Goal: Transaction & Acquisition: Purchase product/service

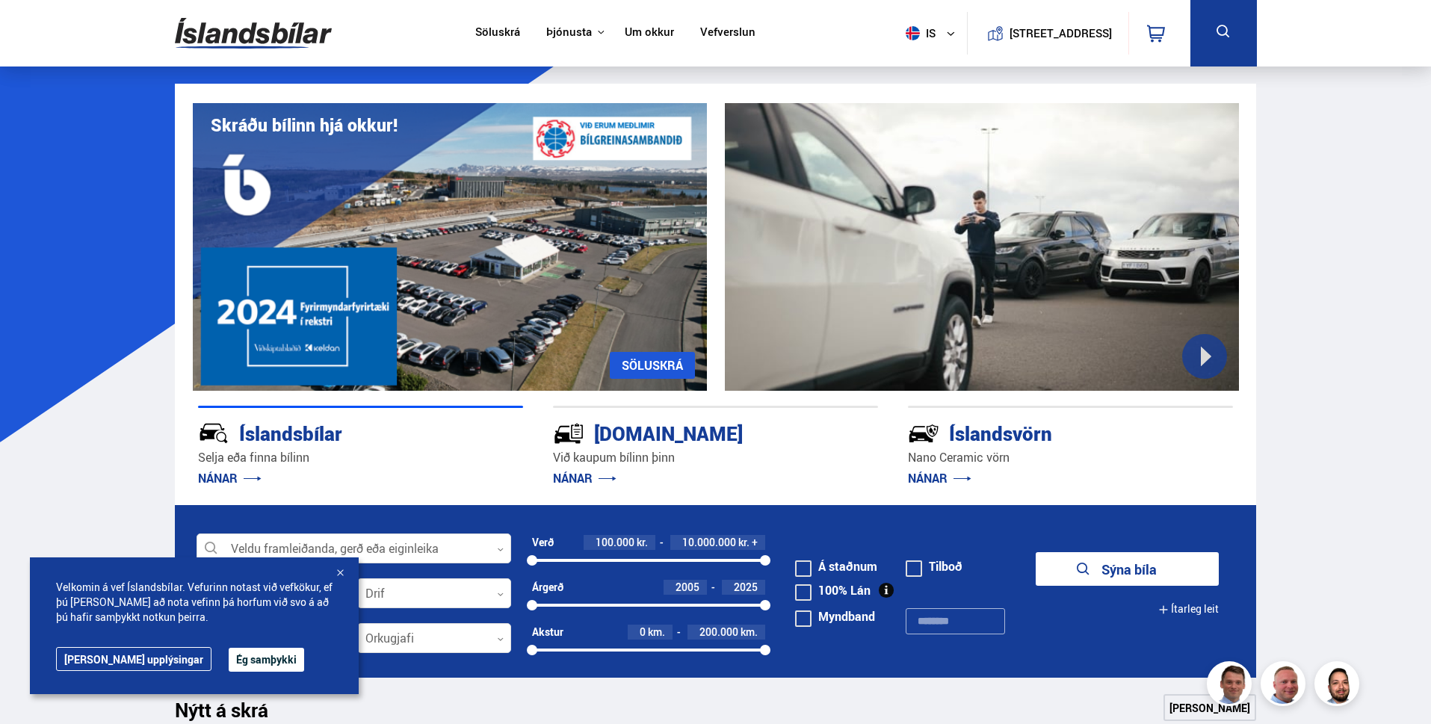
drag, startPoint x: 231, startPoint y: 657, endPoint x: 216, endPoint y: 658, distance: 15.0
click at [231, 656] on button "Ég samþykki" at bounding box center [266, 660] width 75 height 24
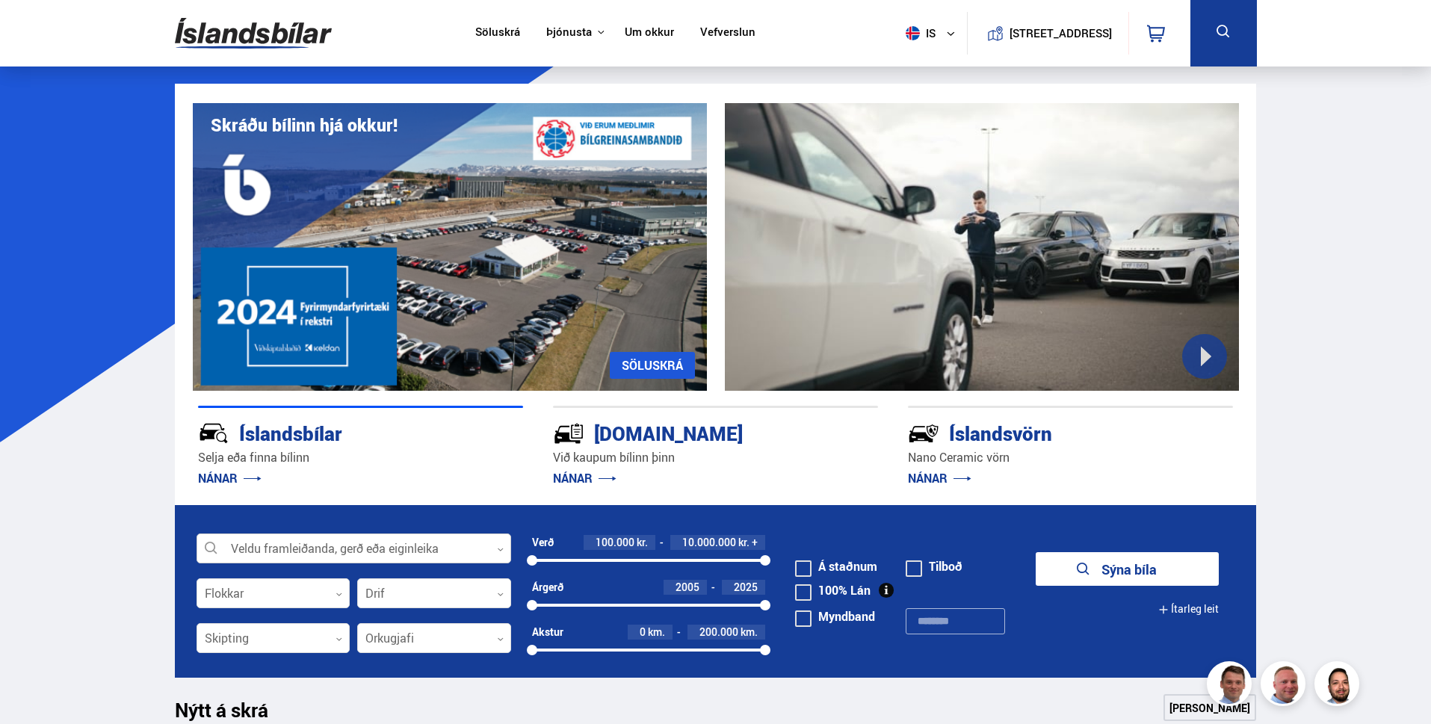
click at [495, 548] on div at bounding box center [354, 549] width 315 height 30
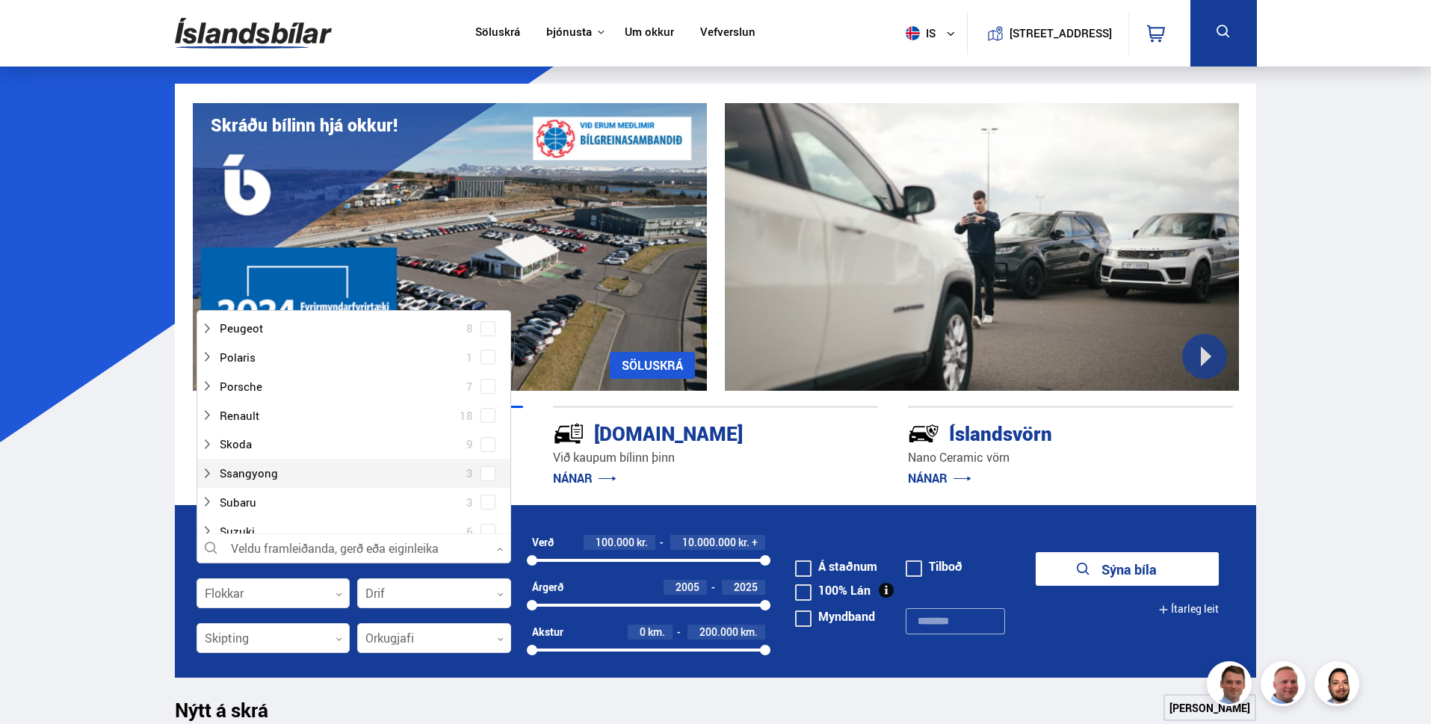
scroll to position [822, 0]
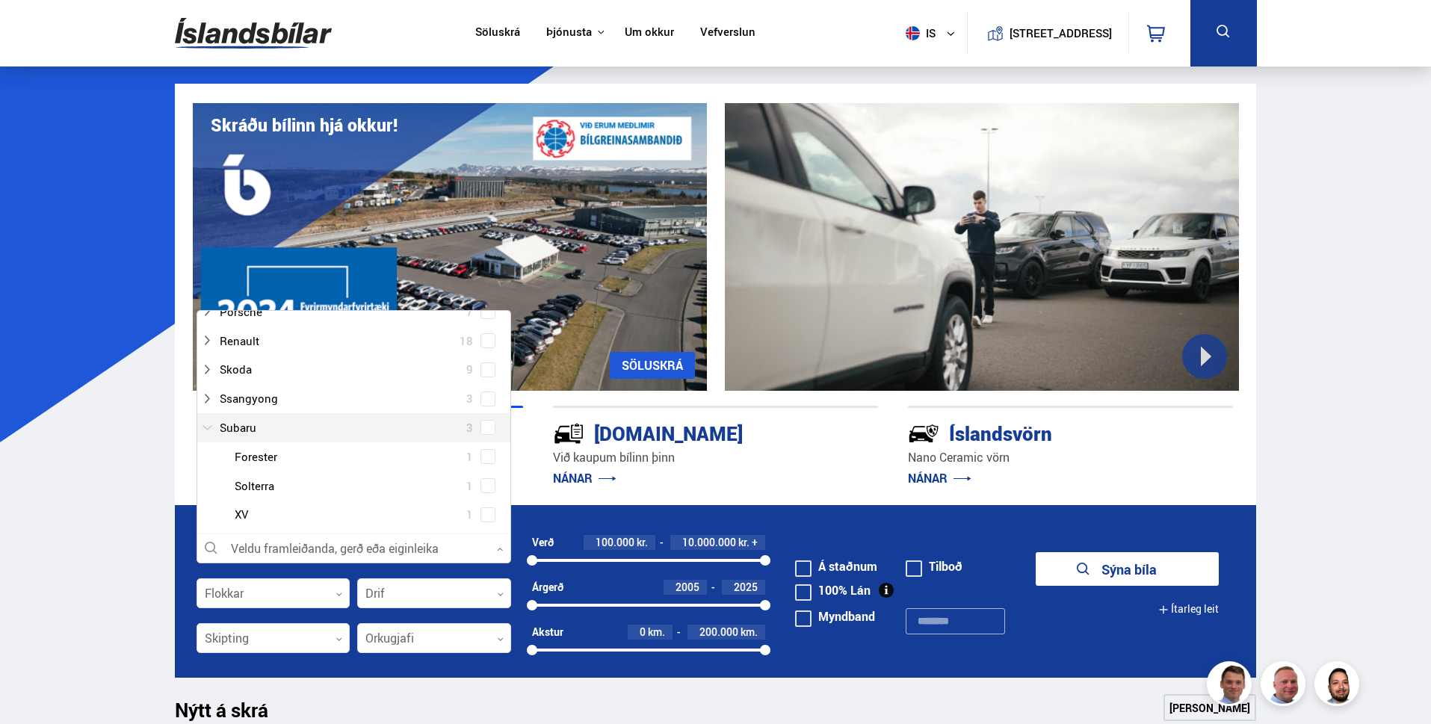
click at [229, 436] on div at bounding box center [339, 428] width 276 height 22
click at [253, 487] on div at bounding box center [369, 486] width 276 height 22
drag, startPoint x: 160, startPoint y: 537, endPoint x: 140, endPoint y: 528, distance: 21.4
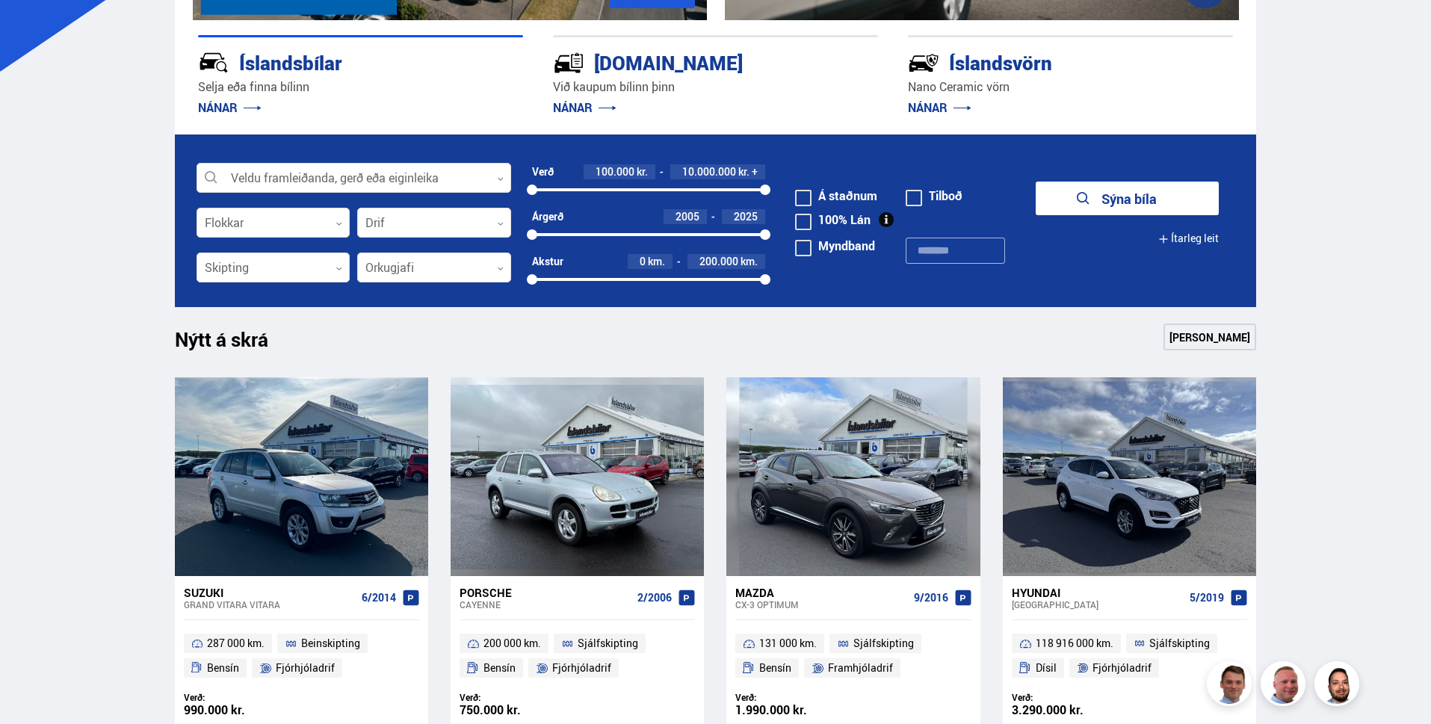
scroll to position [149, 0]
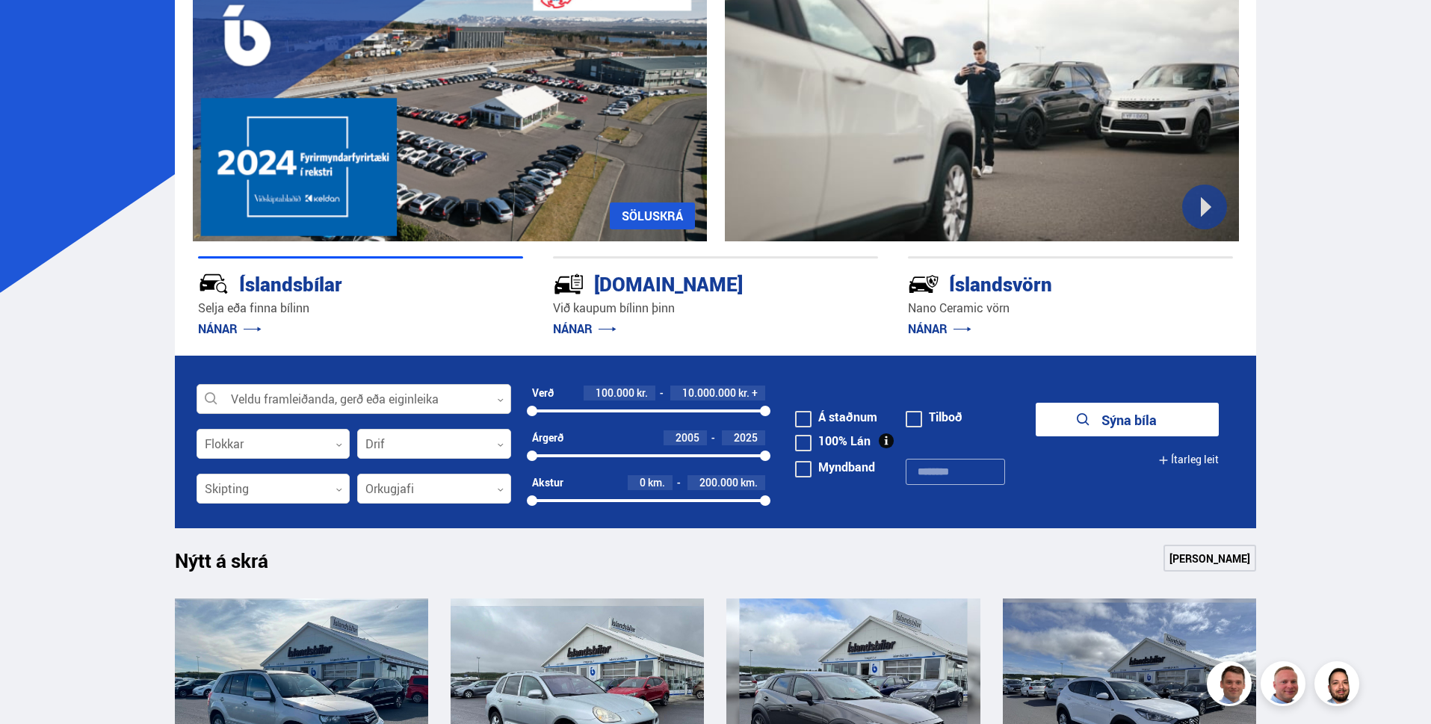
click at [499, 397] on icon at bounding box center [500, 400] width 7 height 7
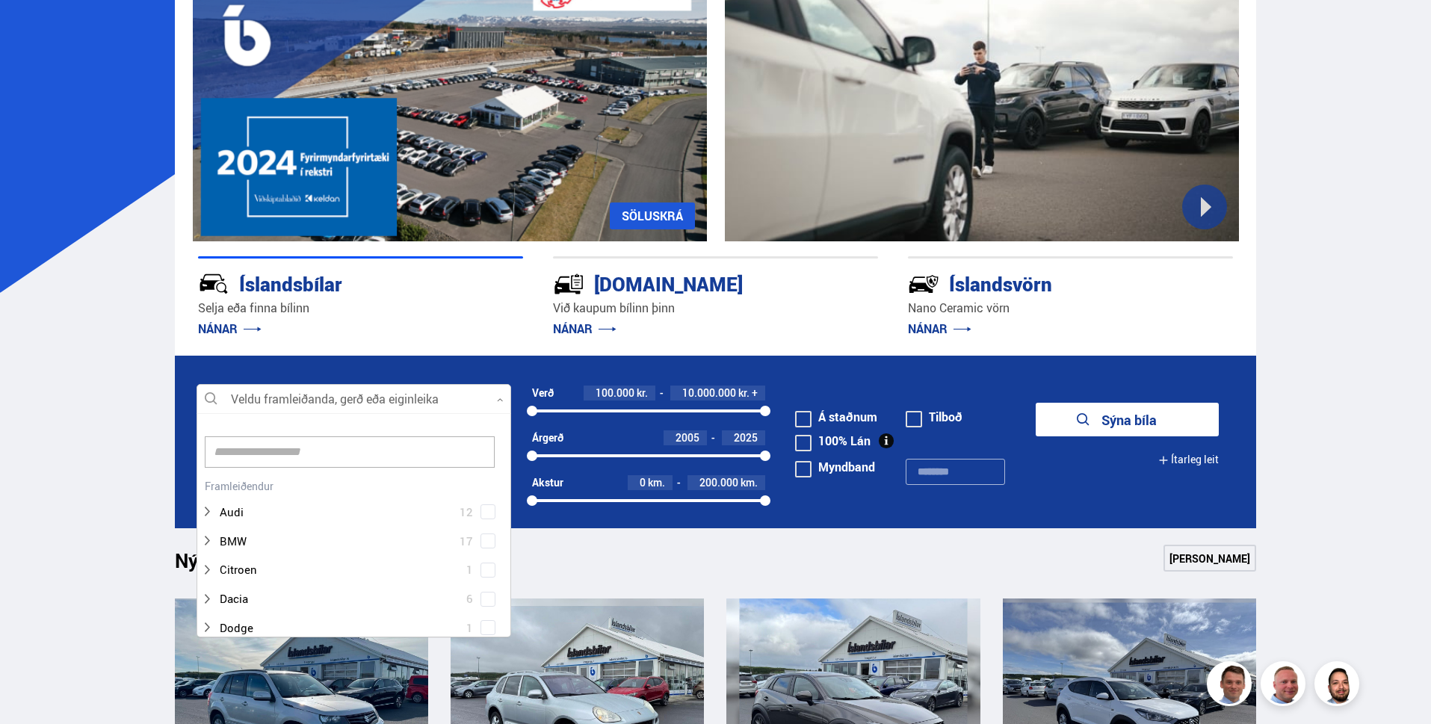
scroll to position [223, 310]
click at [251, 455] on input at bounding box center [350, 451] width 290 height 31
click at [259, 628] on div at bounding box center [369, 628] width 276 height 22
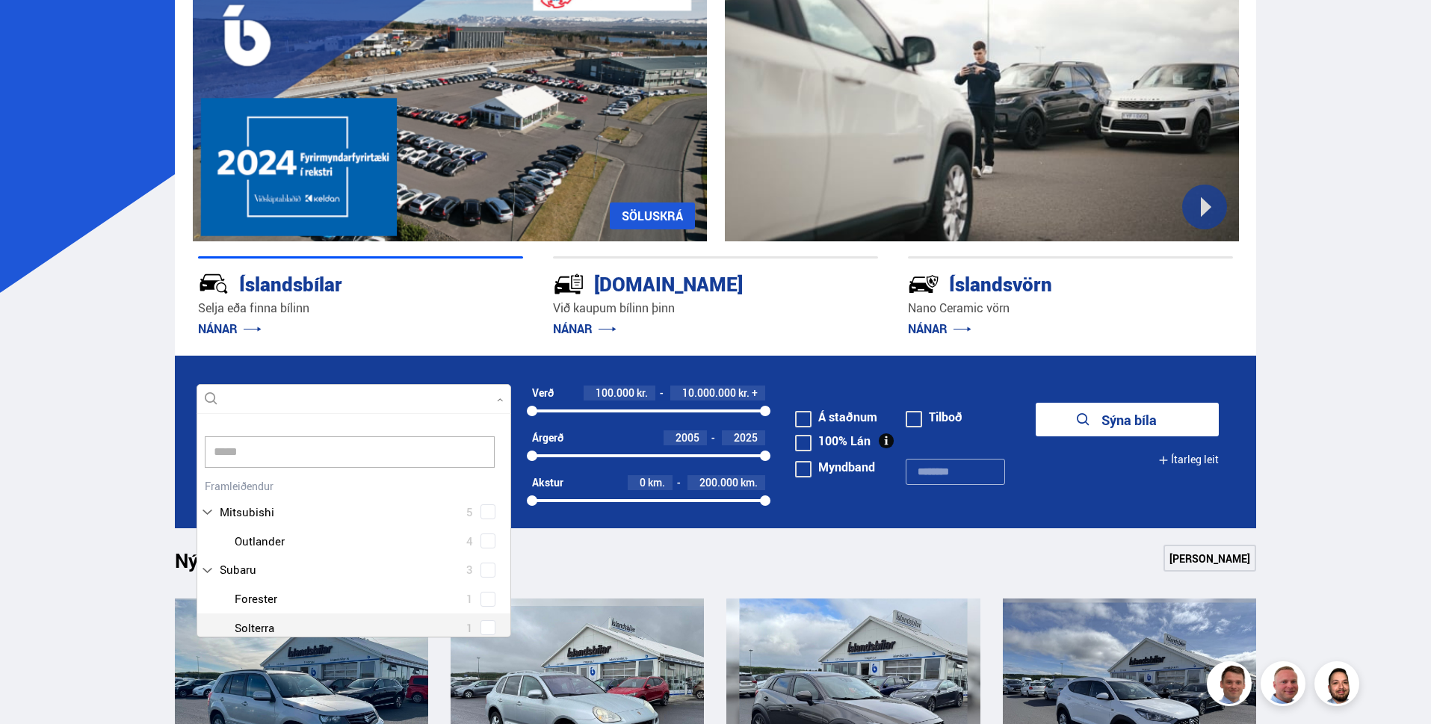
type input "******"
click at [249, 570] on div at bounding box center [369, 570] width 276 height 22
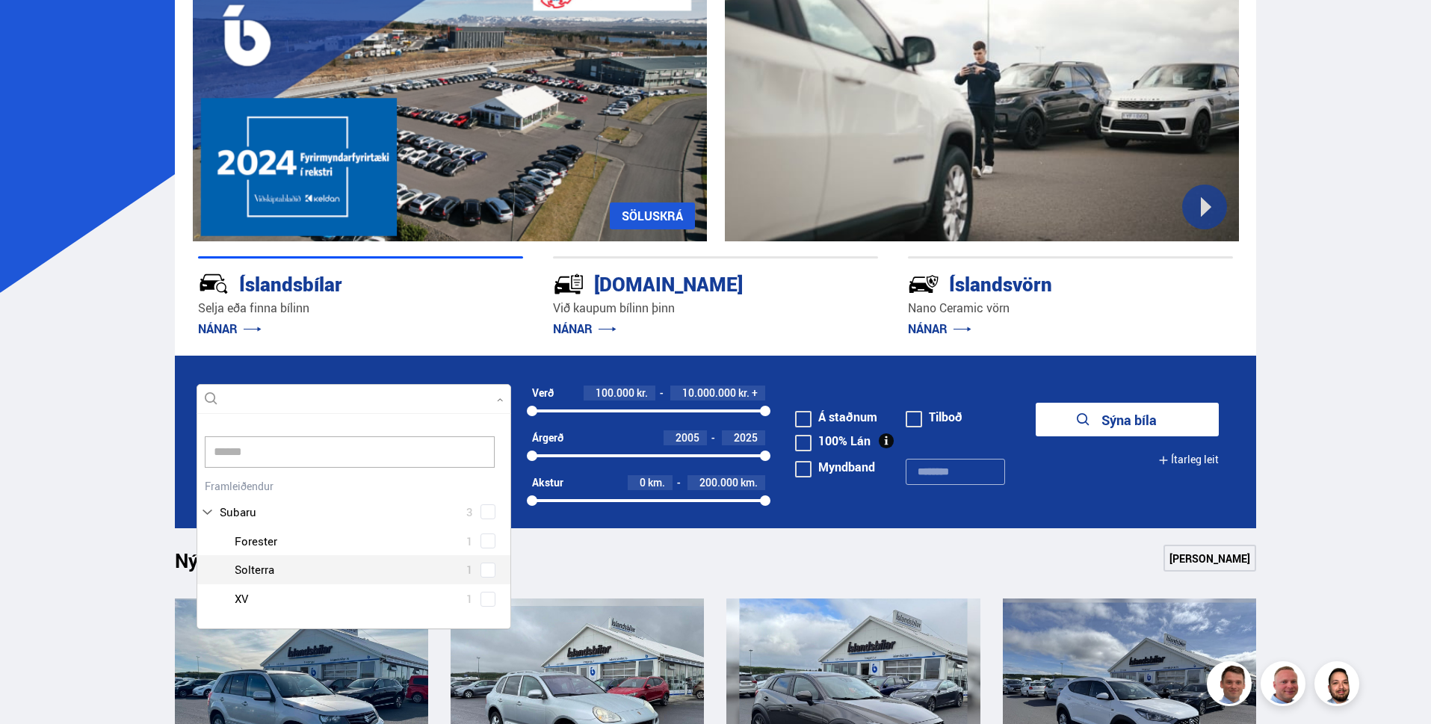
click at [249, 570] on div at bounding box center [369, 570] width 276 height 22
click at [239, 511] on div "Subaru 3 Subaru Forester 1 Subaru Solterra 1 Subaru XV 1" at bounding box center [353, 544] width 313 height 138
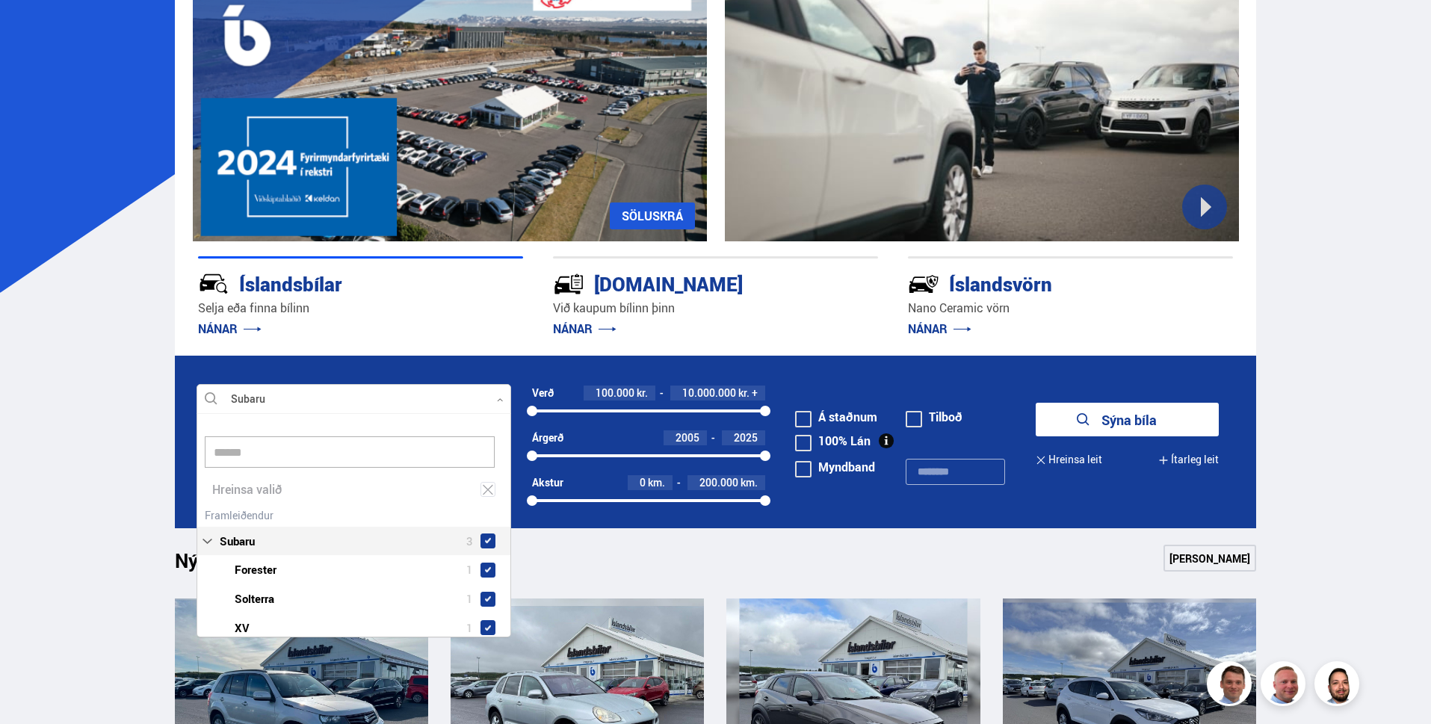
scroll to position [226, 320]
click at [687, 563] on div "Nýtt á skrá Sjá meira" at bounding box center [716, 563] width 1082 height 36
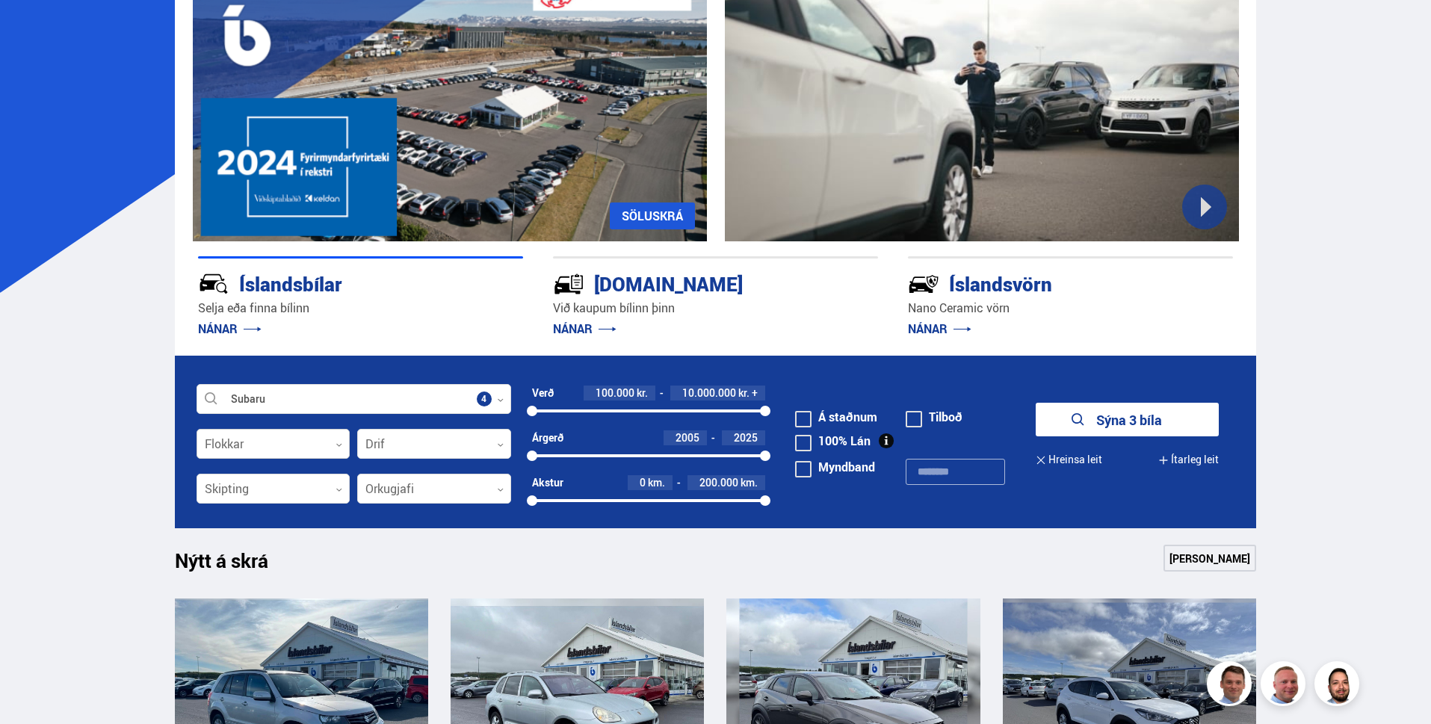
click at [341, 447] on icon at bounding box center [339, 445] width 7 height 7
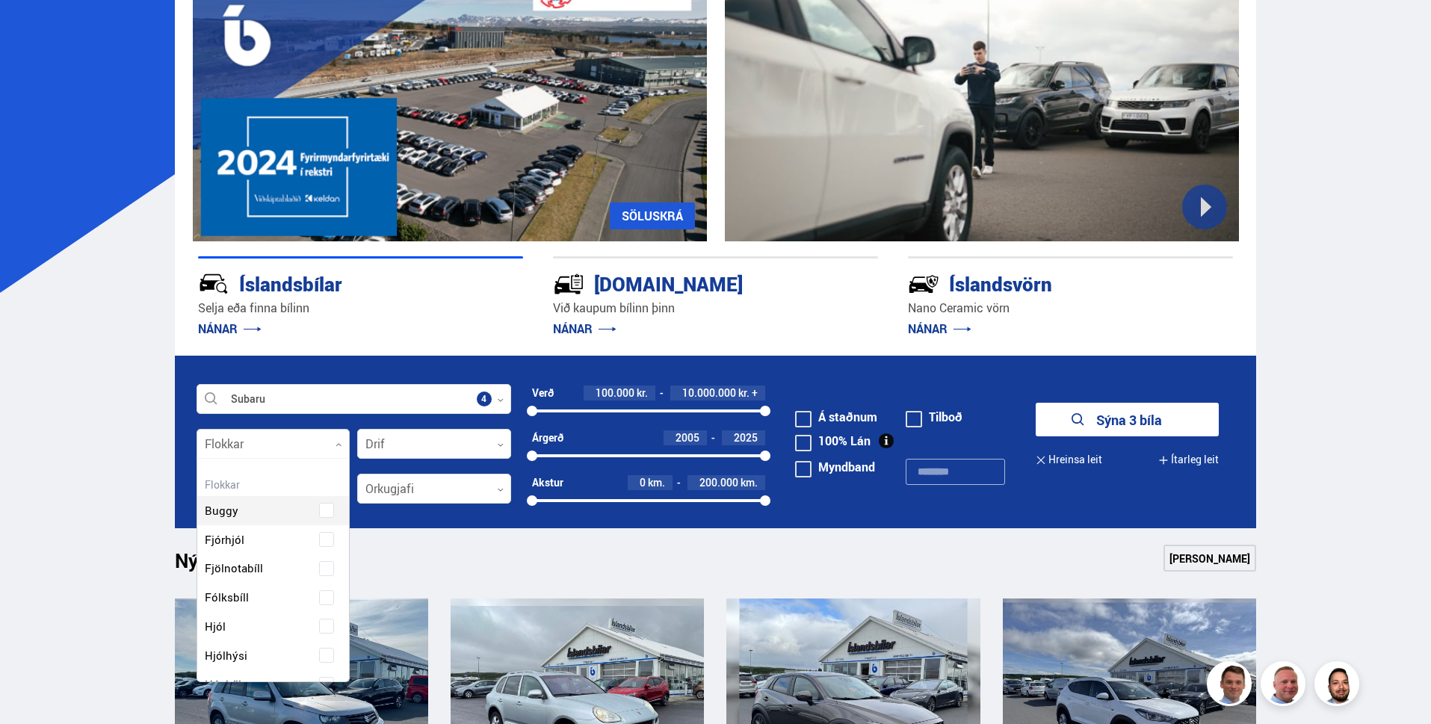
scroll to position [223, 148]
click at [340, 447] on icon at bounding box center [339, 445] width 7 height 7
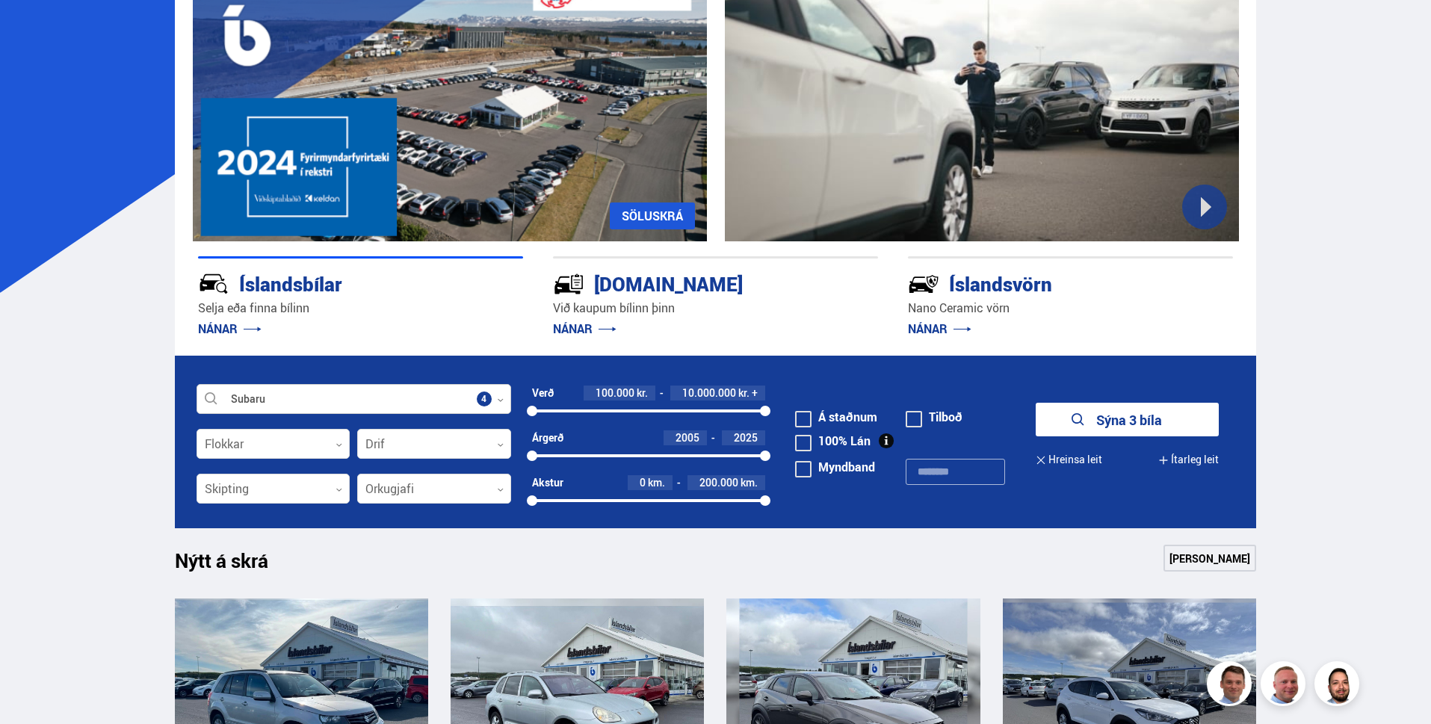
click at [483, 396] on div at bounding box center [354, 400] width 315 height 30
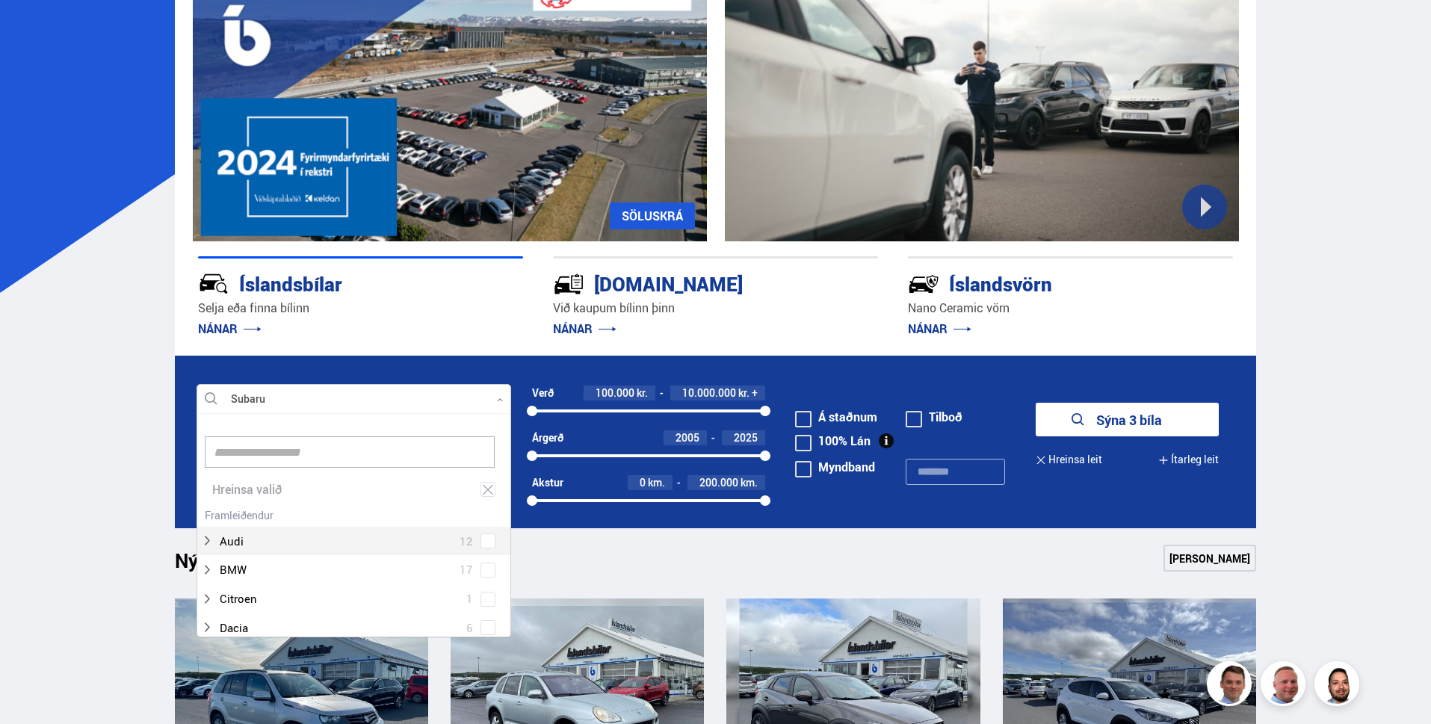
scroll to position [223, 310]
click at [394, 393] on div at bounding box center [354, 400] width 315 height 30
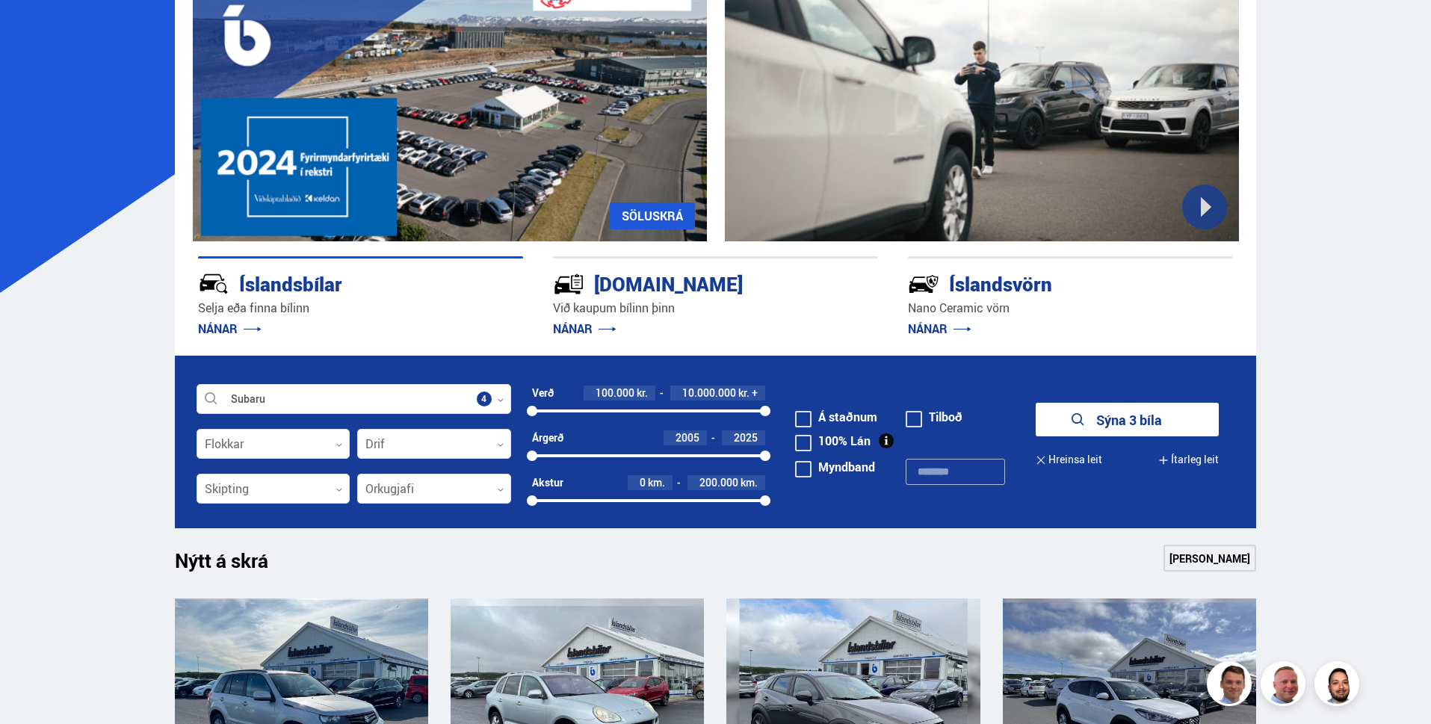
click at [1119, 421] on button "Sýna 3 bíla" at bounding box center [1127, 420] width 183 height 34
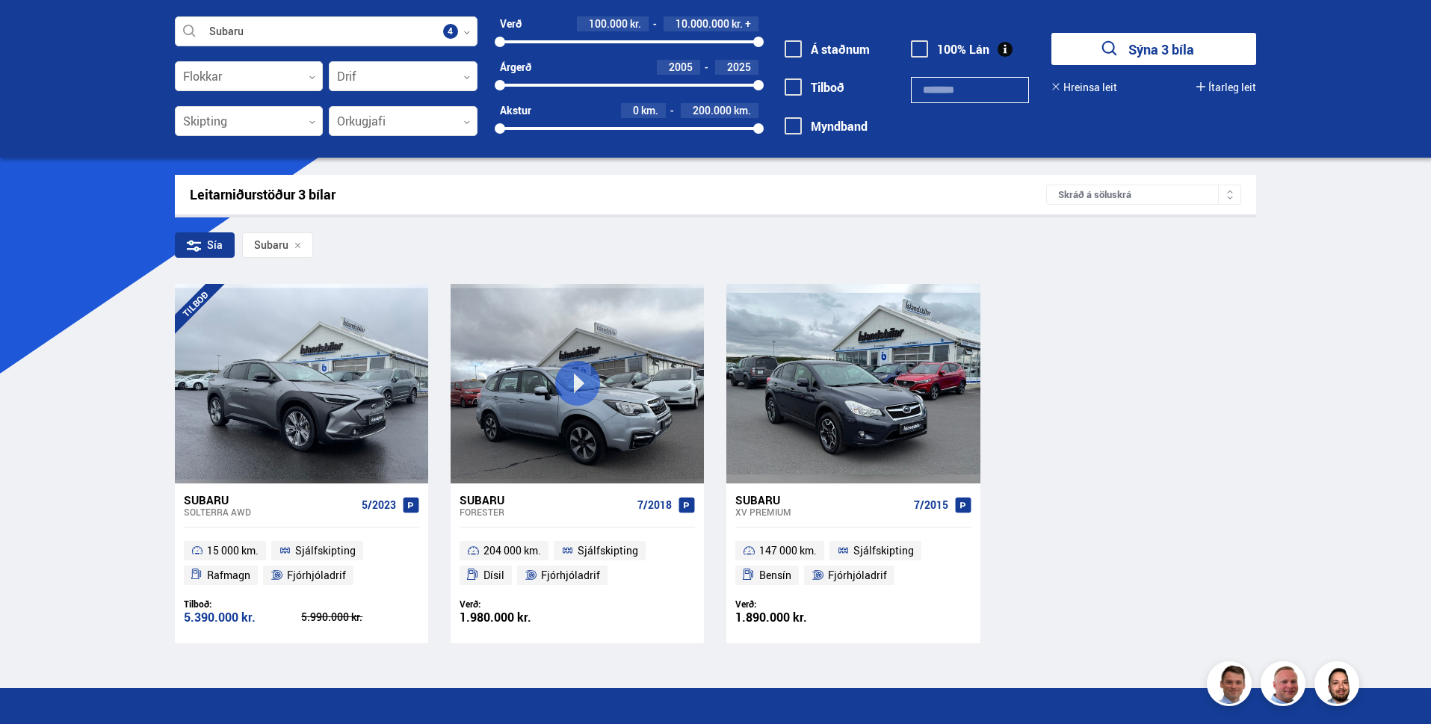
scroll to position [149, 0]
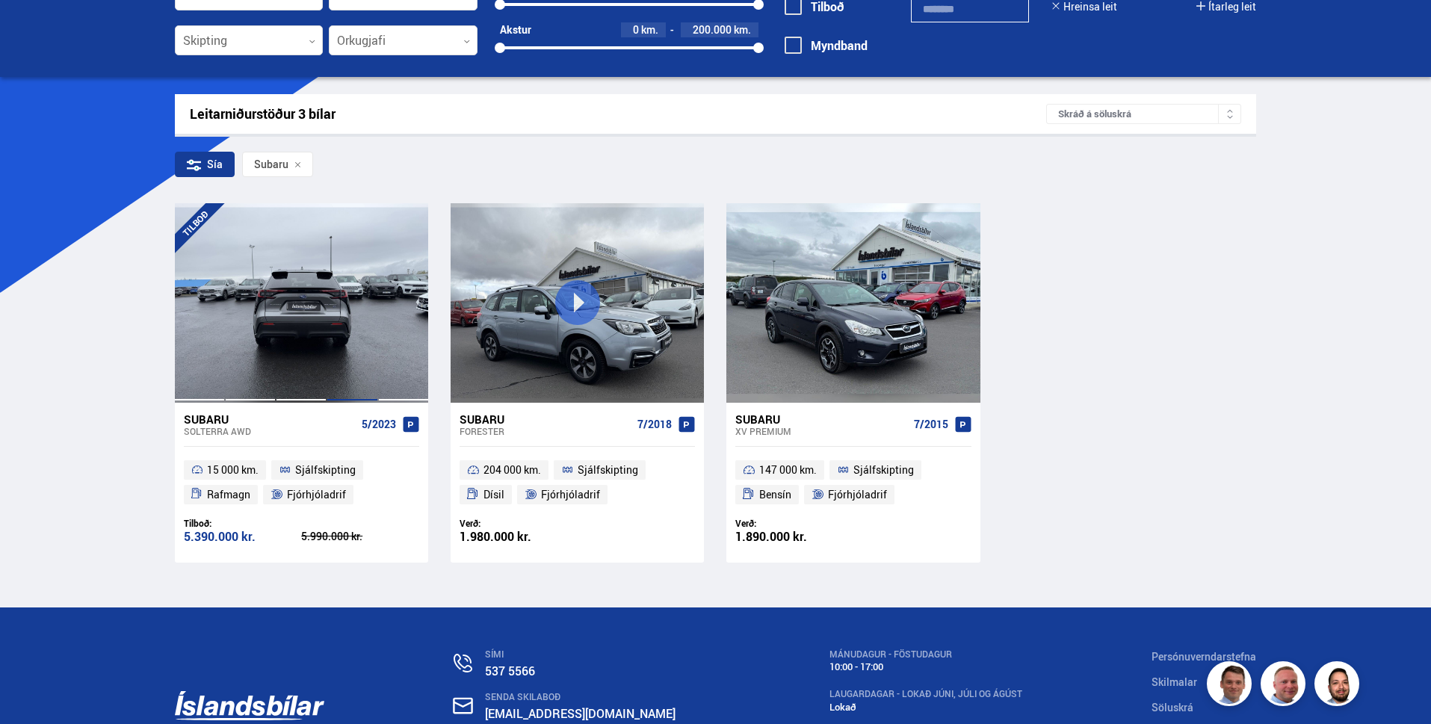
click at [333, 330] on div at bounding box center [352, 302] width 51 height 199
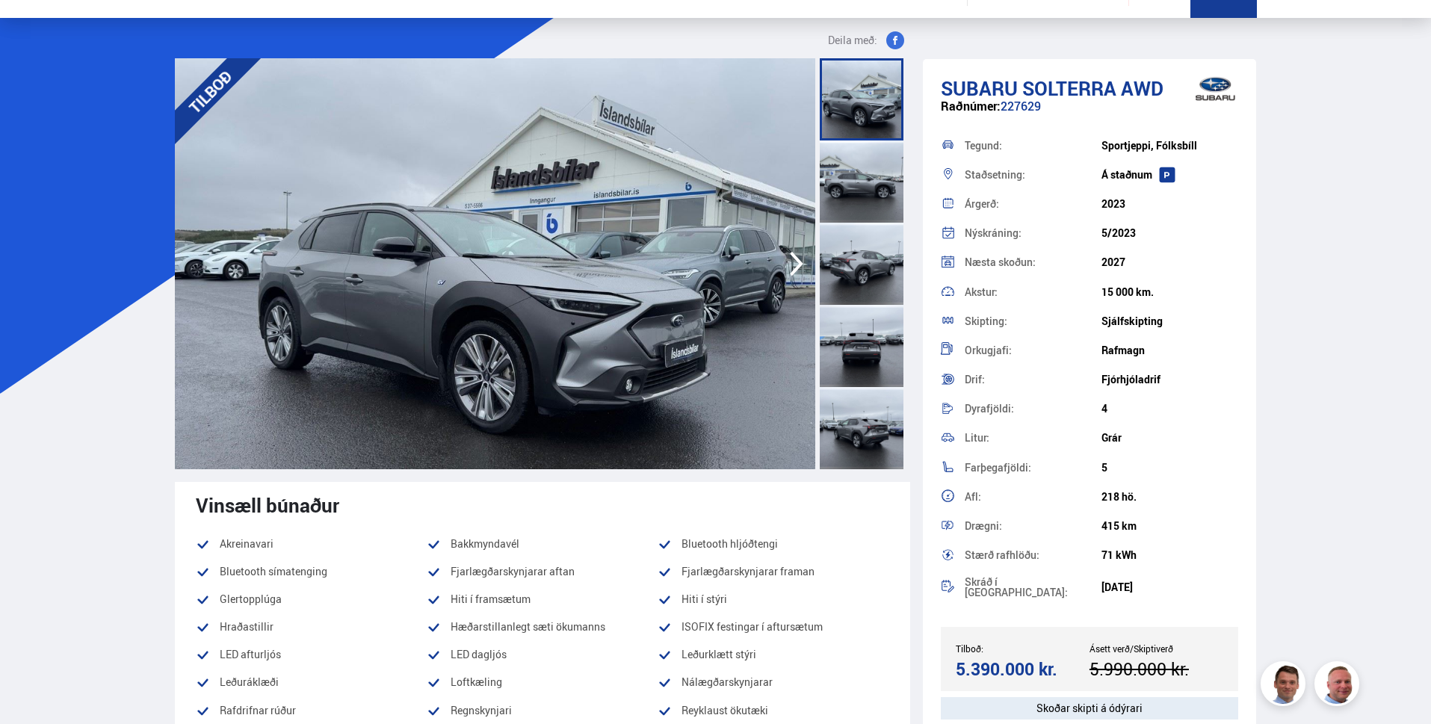
scroll to position [75, 0]
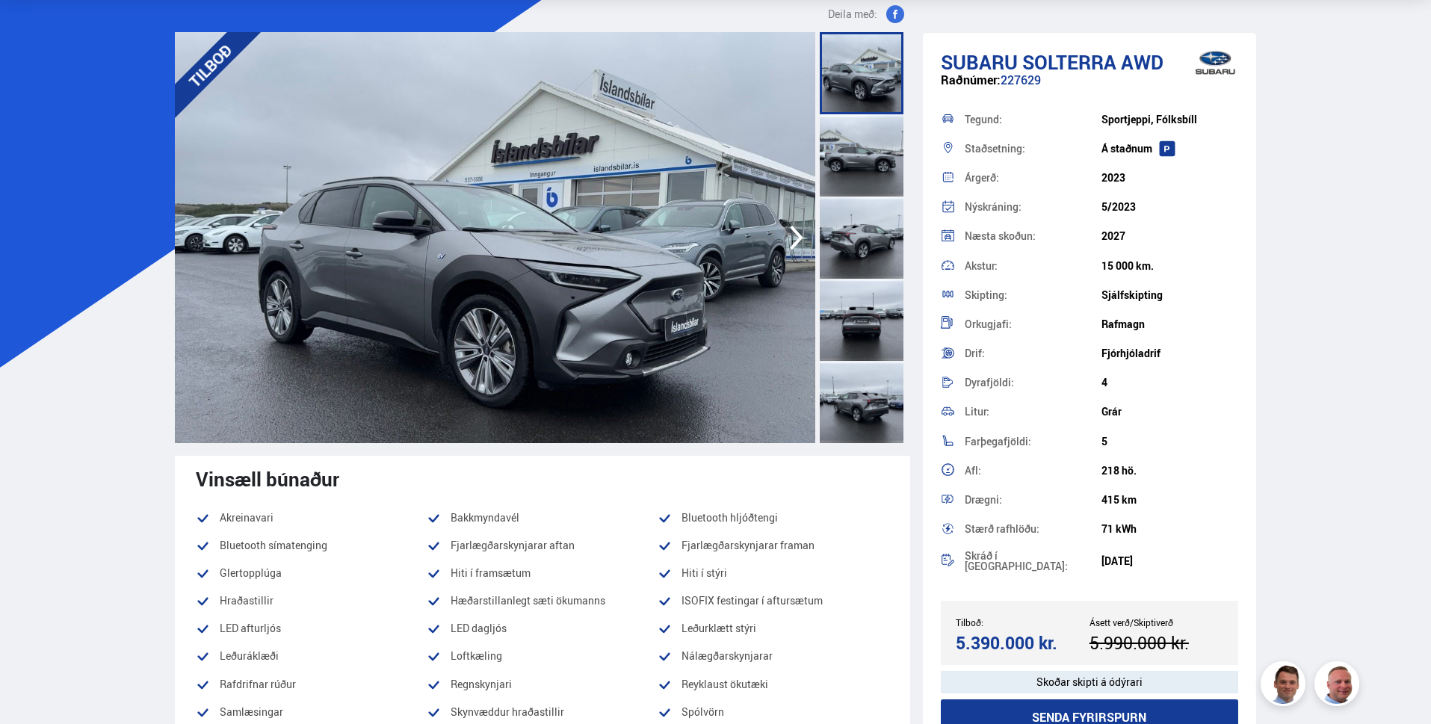
click at [905, 321] on div at bounding box center [863, 237] width 93 height 411
click at [868, 324] on div at bounding box center [862, 320] width 84 height 82
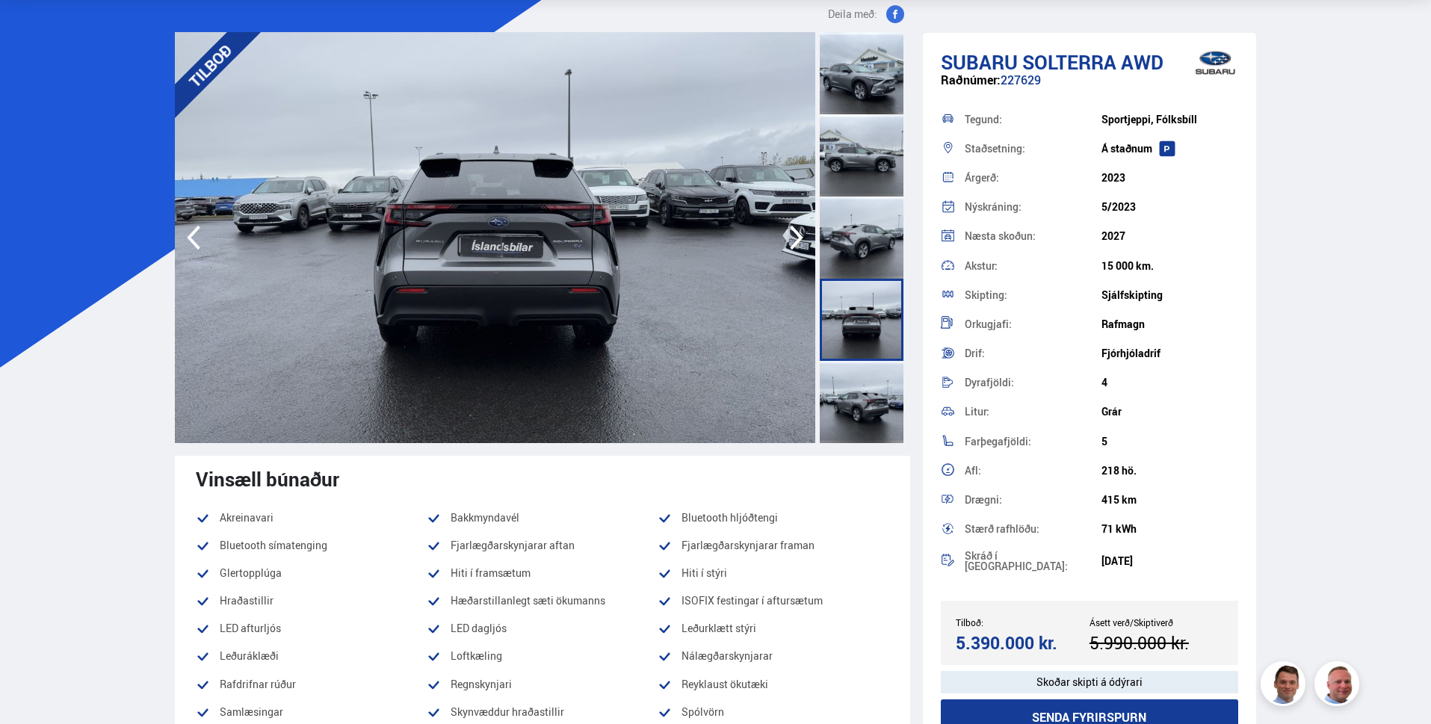
click at [847, 241] on div at bounding box center [862, 238] width 84 height 82
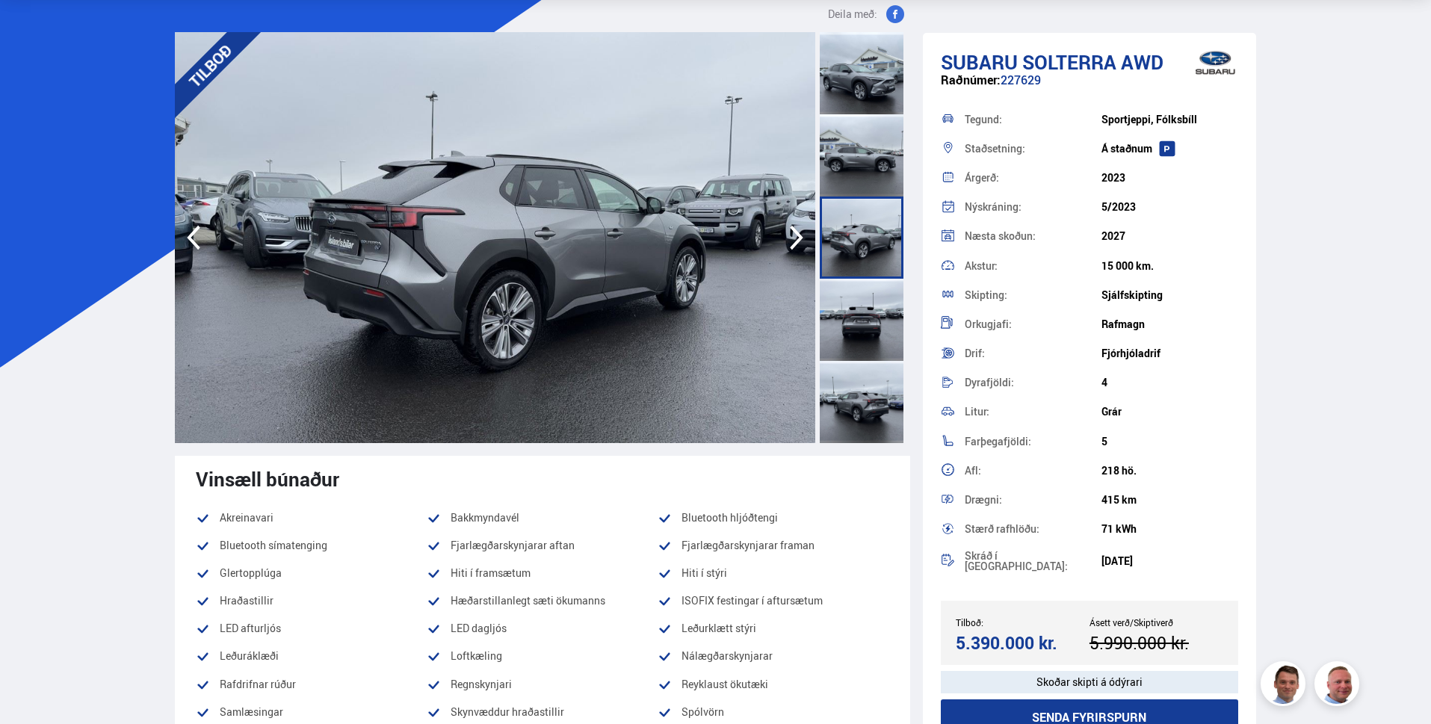
click at [864, 180] on div at bounding box center [862, 155] width 84 height 82
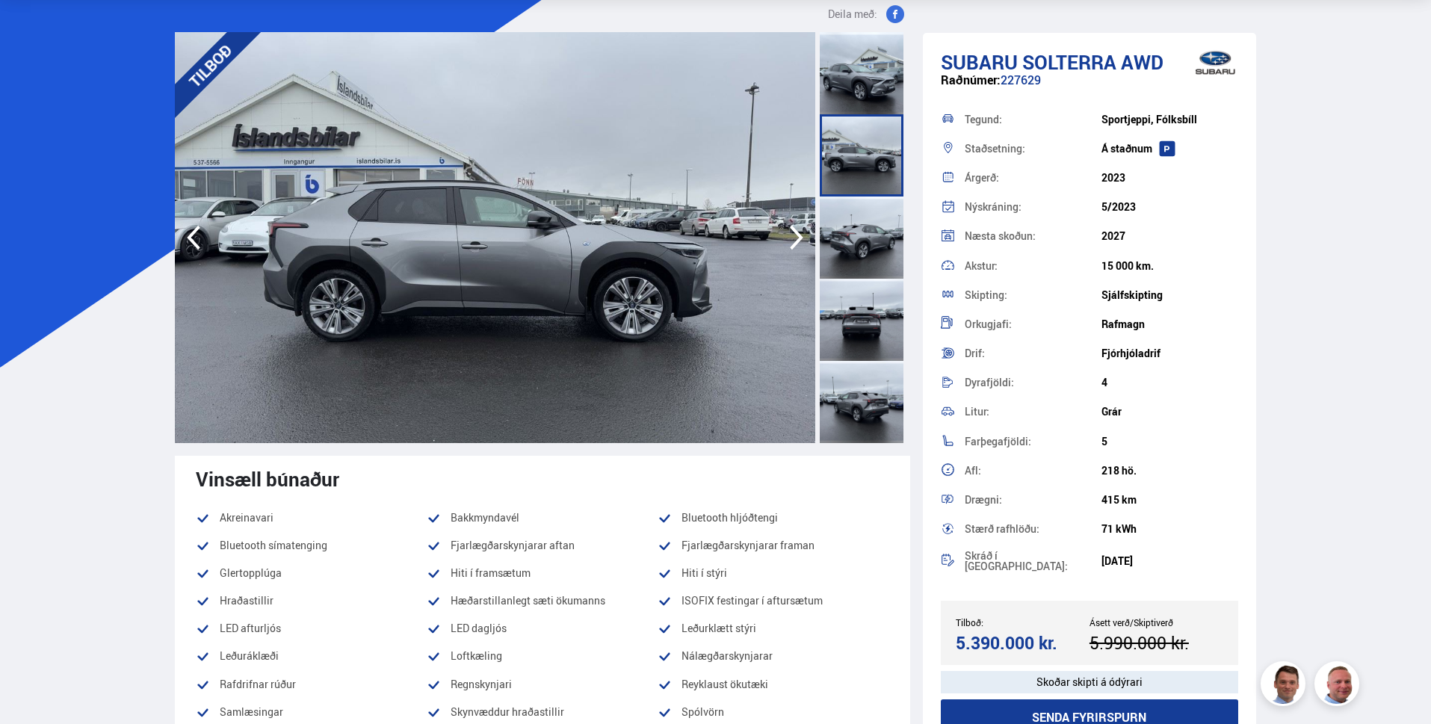
click at [859, 161] on div at bounding box center [862, 155] width 84 height 82
click at [856, 251] on div at bounding box center [862, 238] width 84 height 82
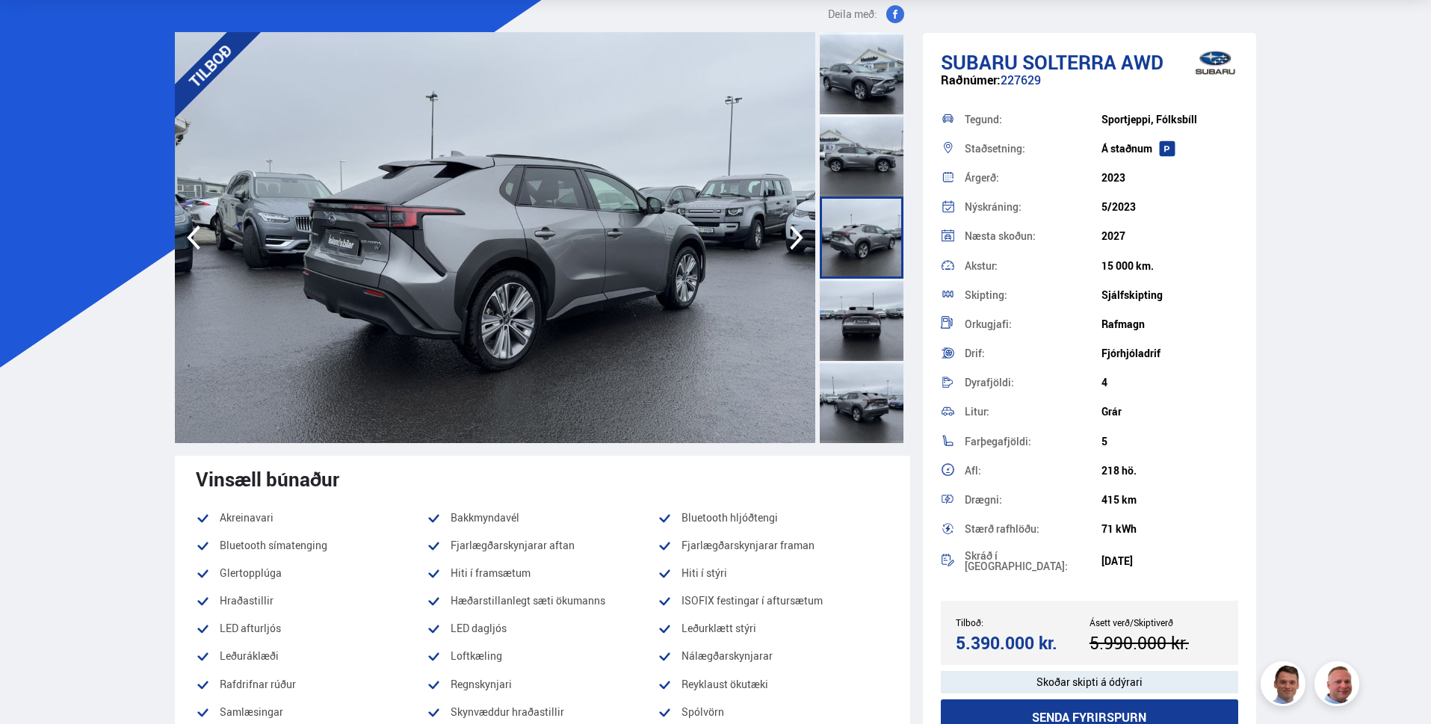
click at [859, 304] on div at bounding box center [862, 320] width 84 height 82
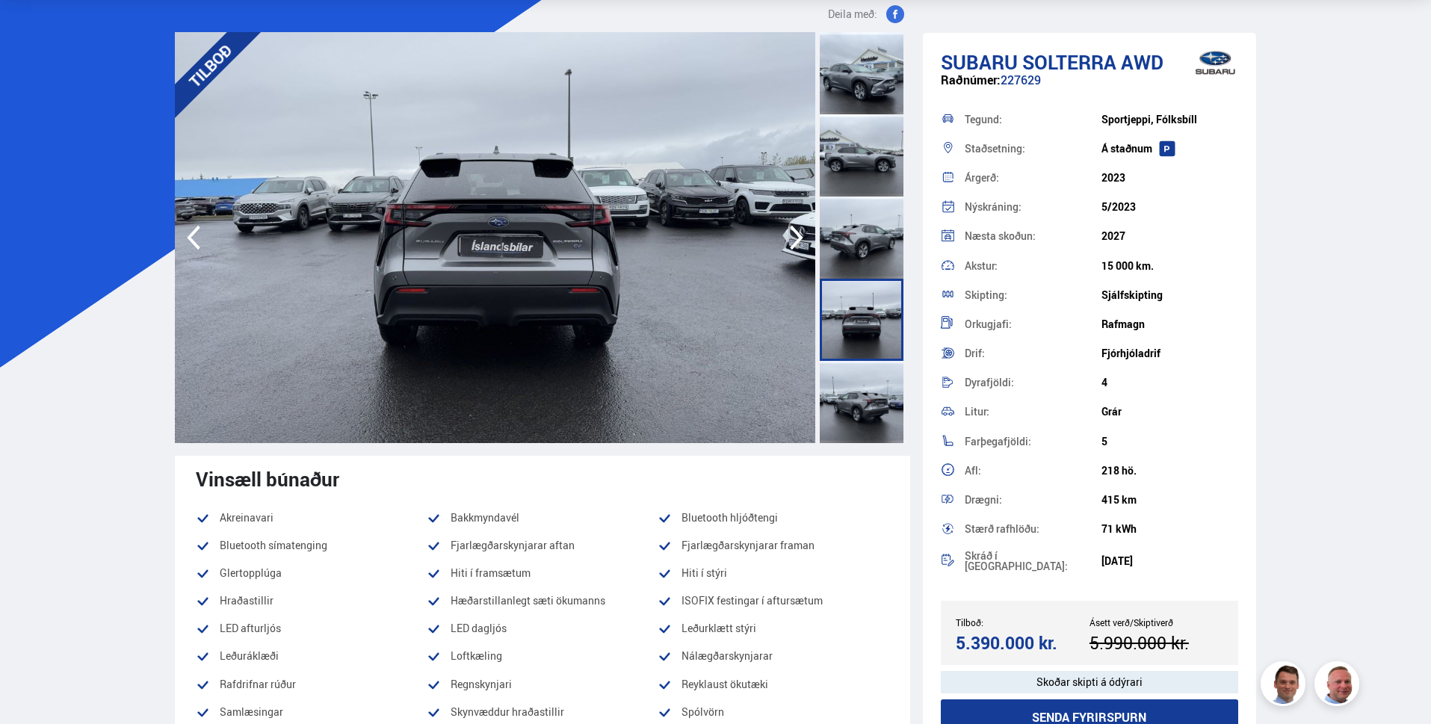
click at [866, 403] on div at bounding box center [862, 402] width 84 height 82
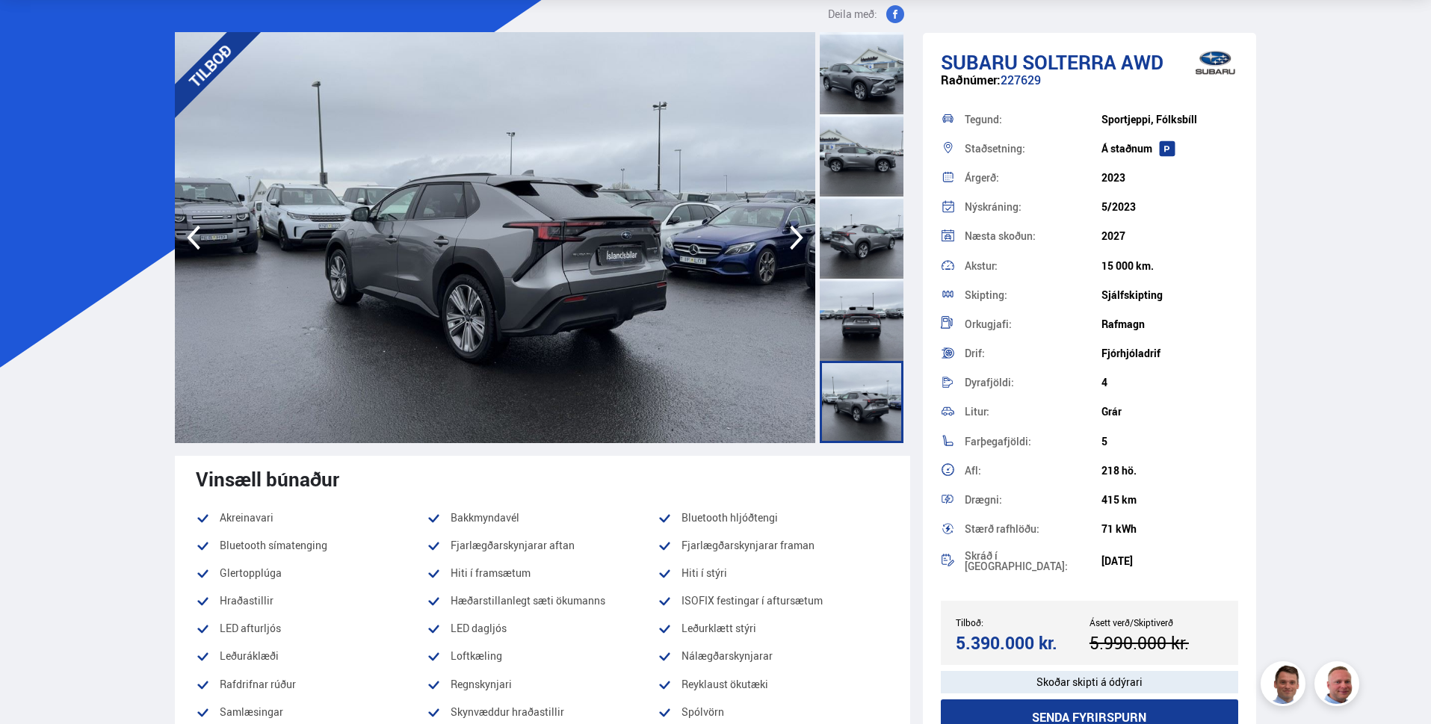
click at [862, 80] on div at bounding box center [862, 73] width 84 height 82
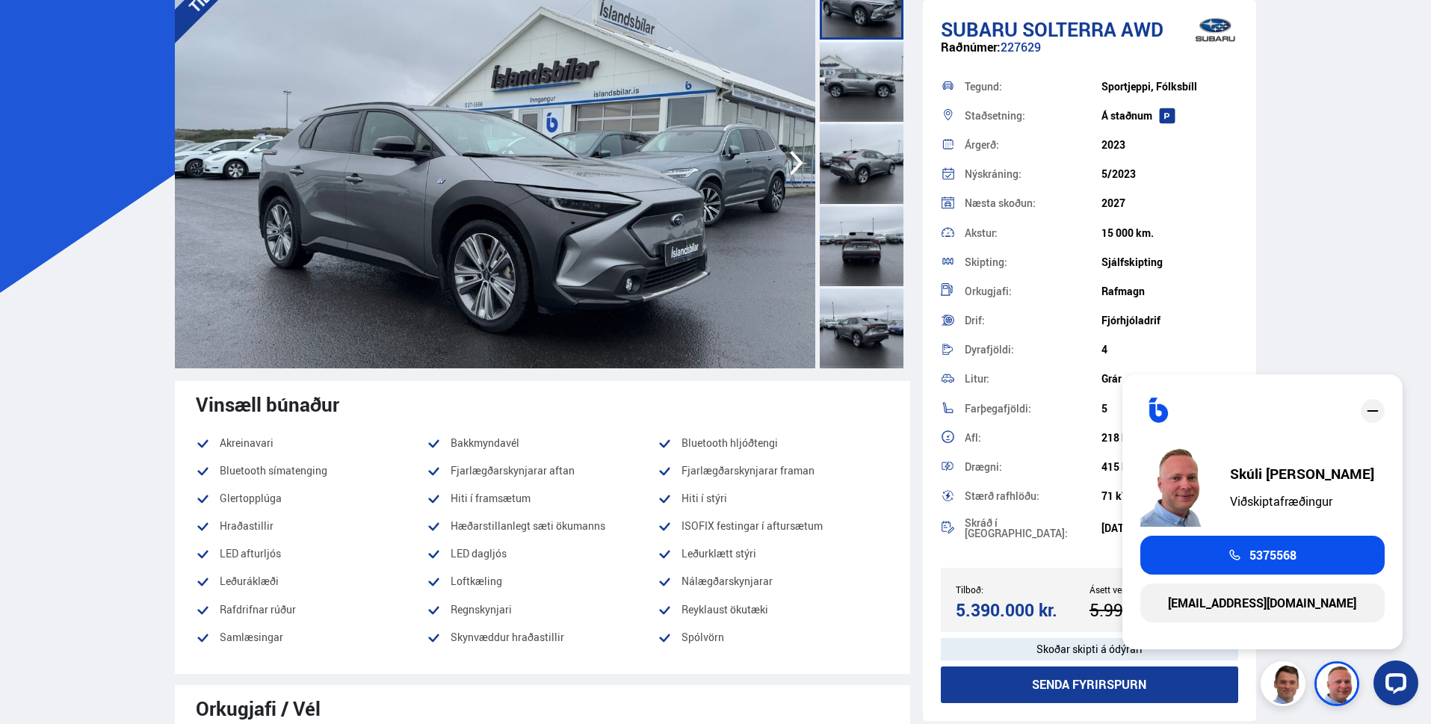
scroll to position [0, 0]
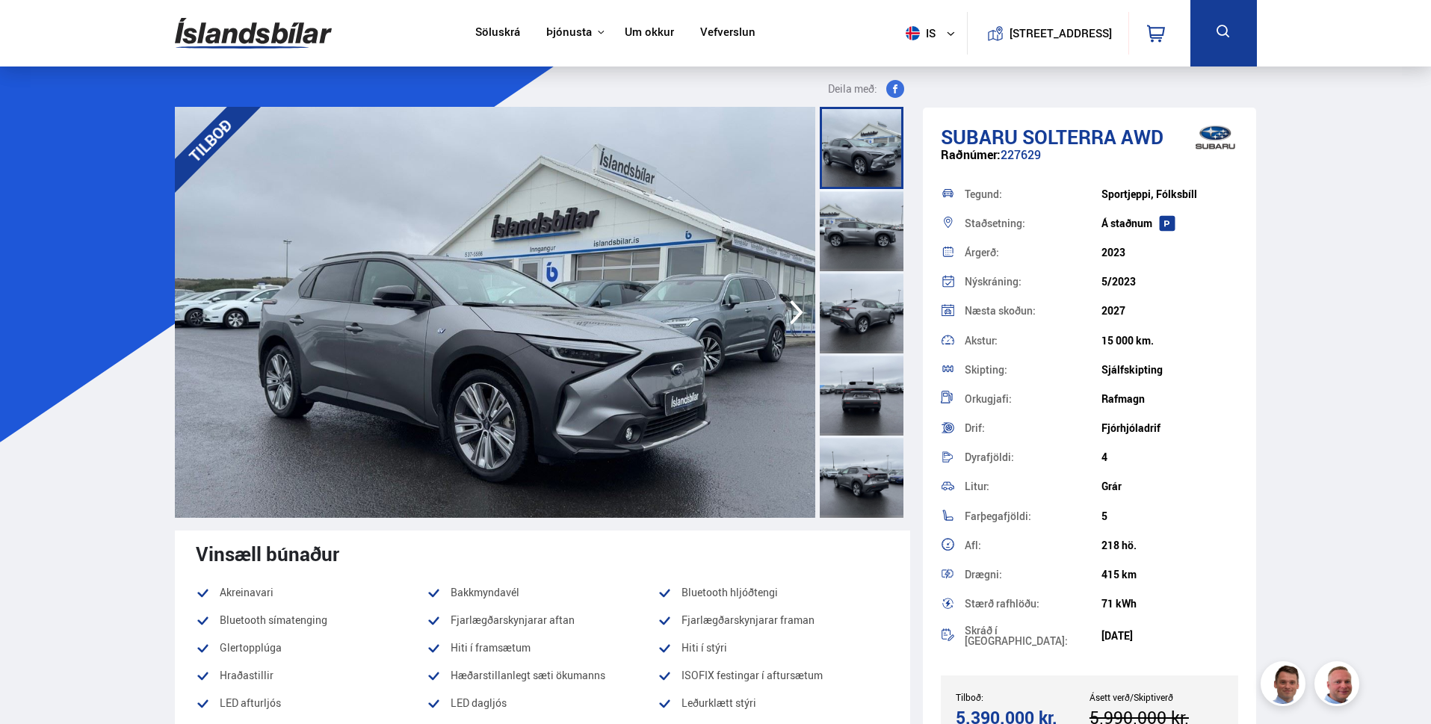
click at [849, 240] on div at bounding box center [862, 230] width 84 height 82
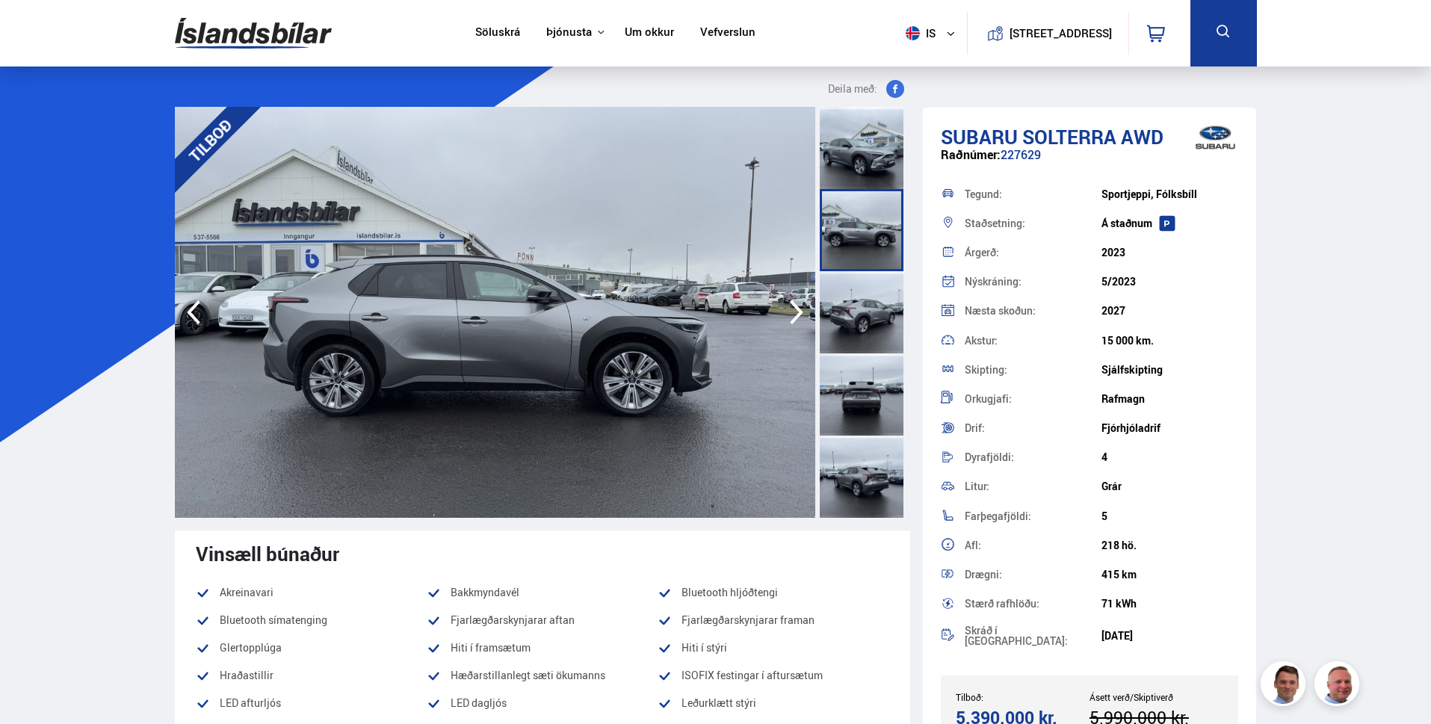
click at [859, 310] on div at bounding box center [862, 312] width 84 height 82
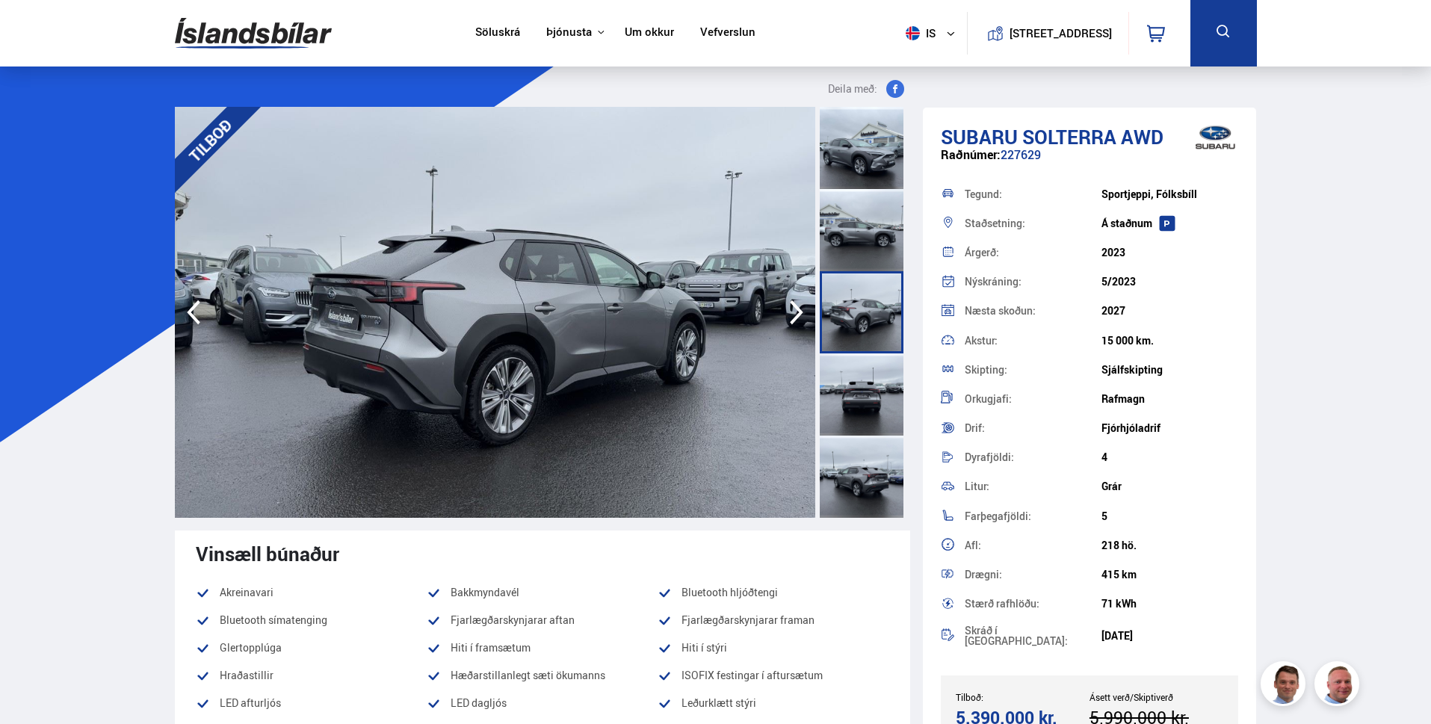
click at [859, 403] on div at bounding box center [862, 394] width 84 height 82
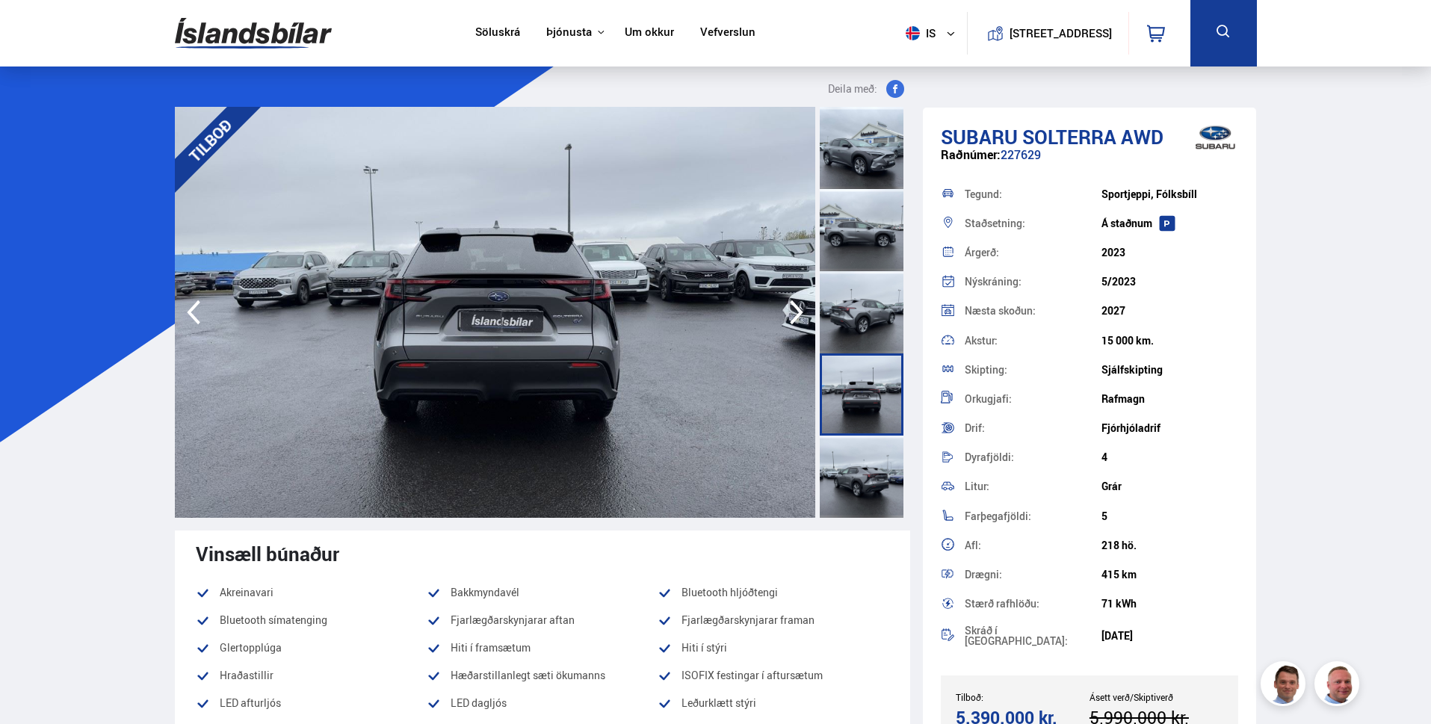
click at [850, 474] on div at bounding box center [862, 477] width 84 height 82
